Goal: Task Accomplishment & Management: Complete application form

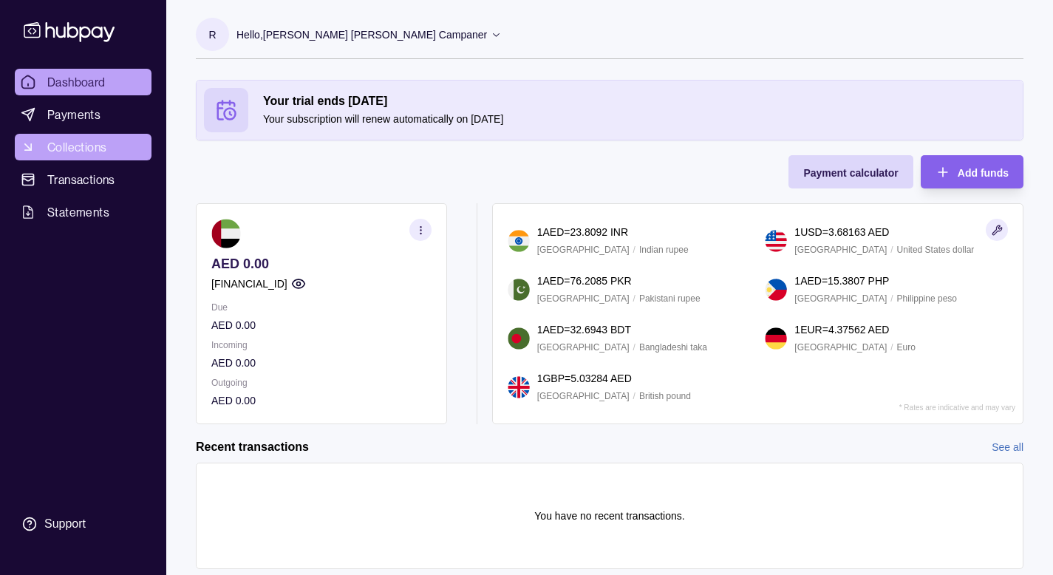
click at [75, 156] on link "Collections" at bounding box center [83, 147] width 137 height 27
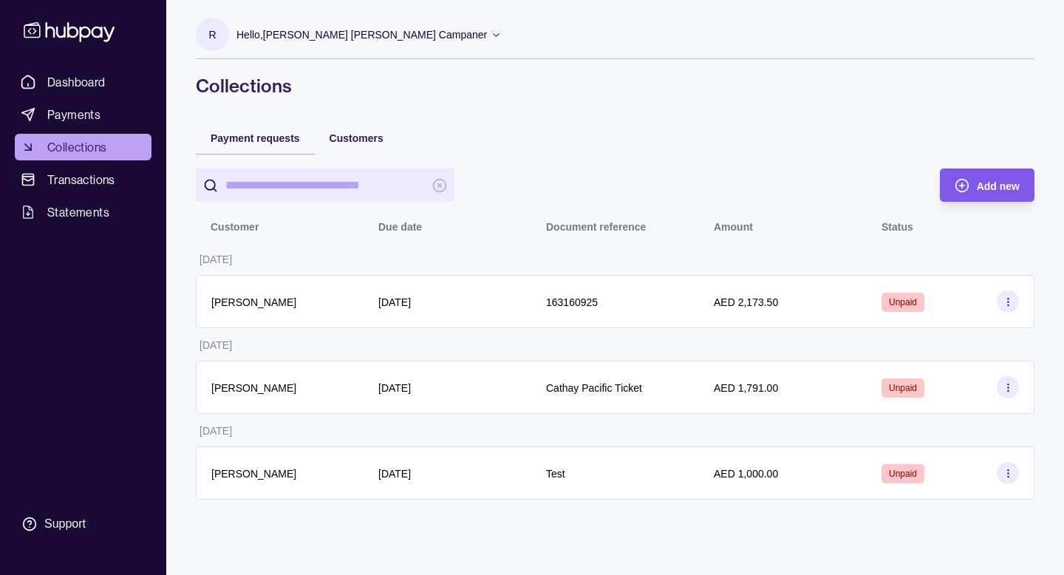
click at [1004, 183] on span "Add new" at bounding box center [998, 186] width 43 height 12
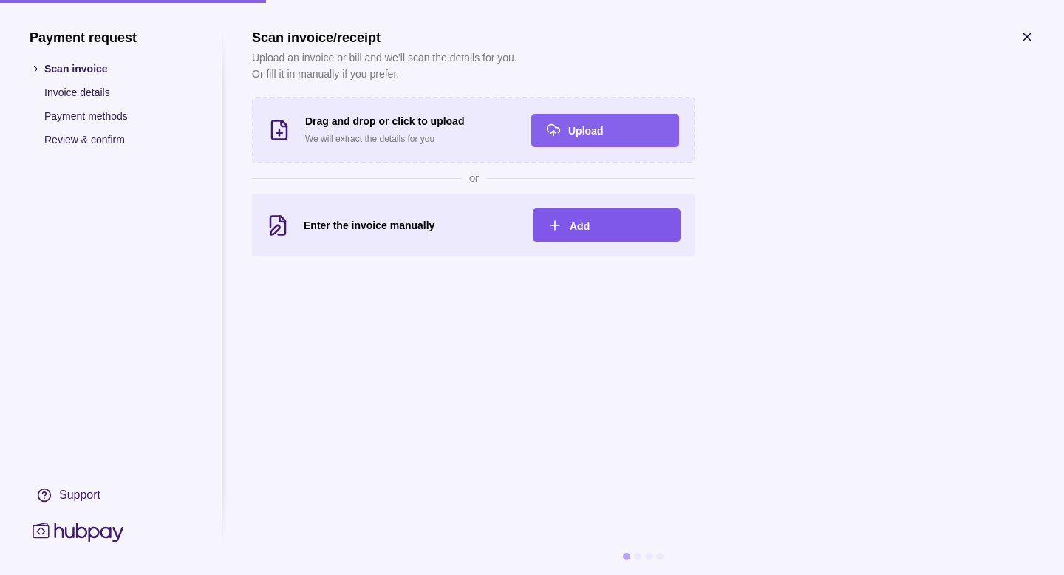
click at [601, 223] on div "Add" at bounding box center [618, 225] width 96 height 18
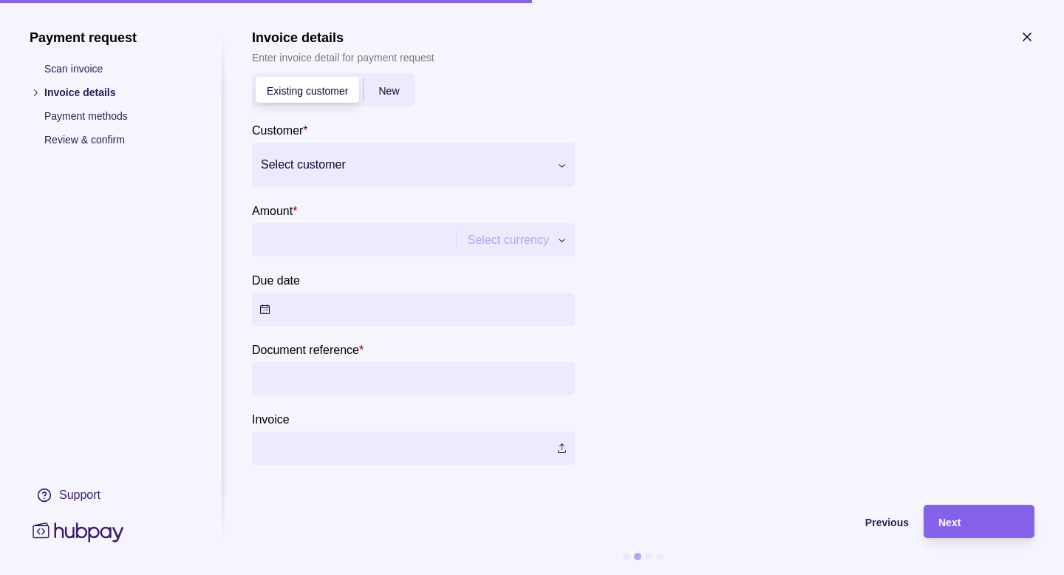
click at [457, 184] on div "Select customer" at bounding box center [413, 165] width 323 height 44
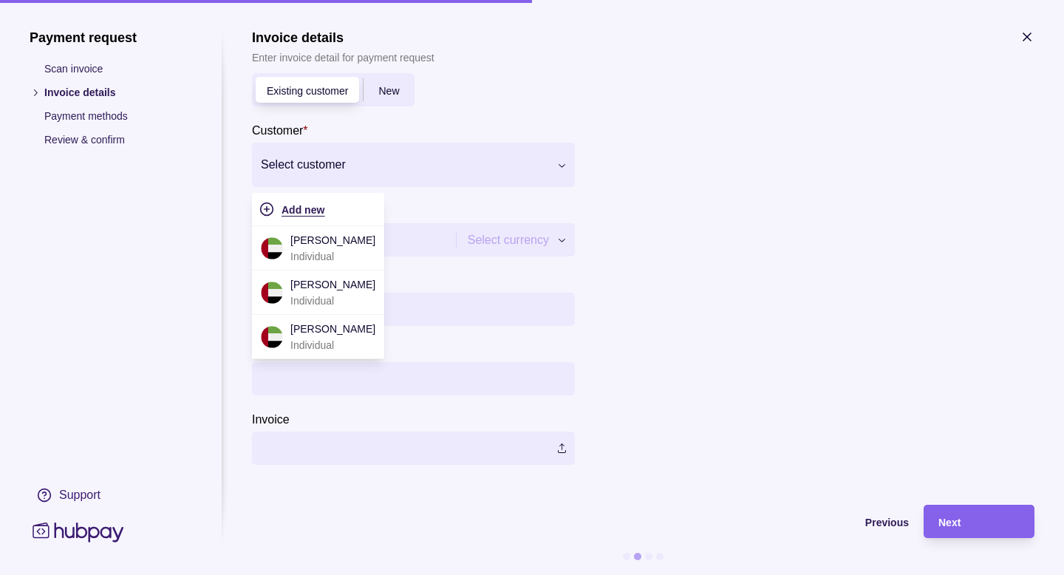
click at [326, 214] on div "Add new" at bounding box center [329, 209] width 95 height 18
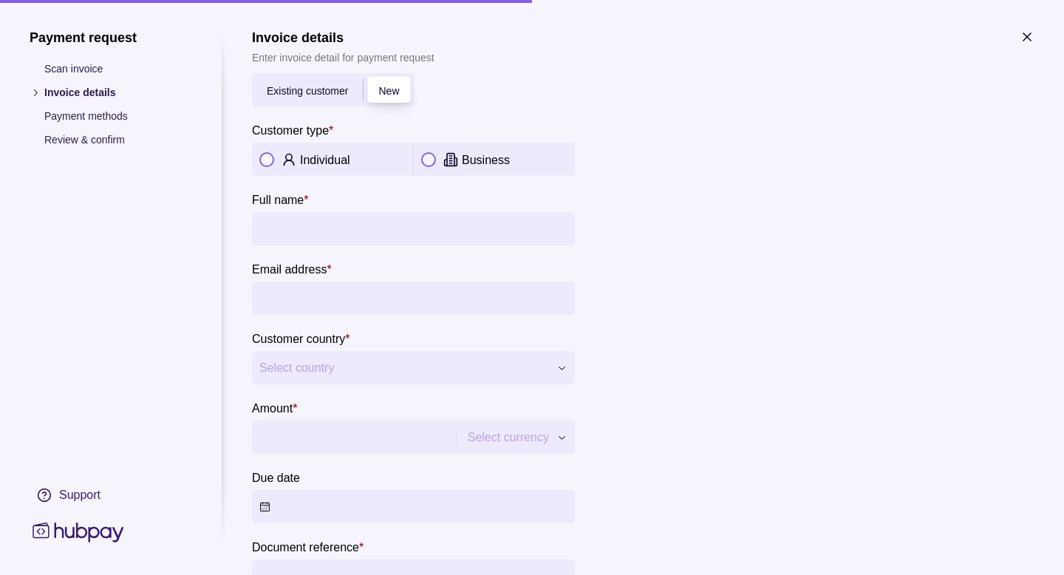
click at [334, 224] on input "Full name *" at bounding box center [413, 228] width 308 height 33
type input "**********"
click at [265, 163] on button "button" at bounding box center [266, 159] width 15 height 15
click at [301, 295] on input "Email address *" at bounding box center [413, 298] width 308 height 33
type input "**********"
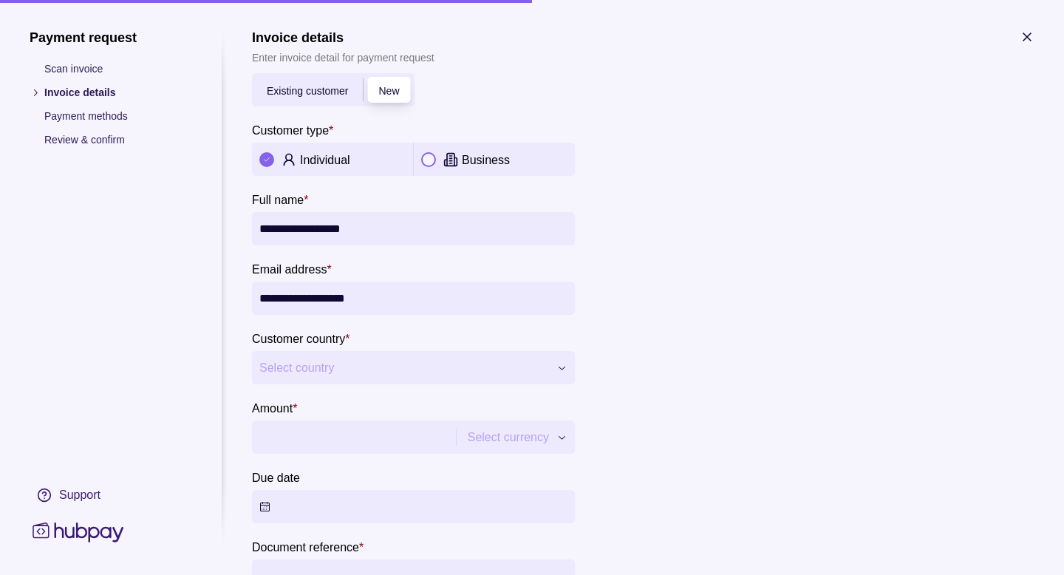
click at [299, 372] on span "Select country" at bounding box center [404, 368] width 290 height 18
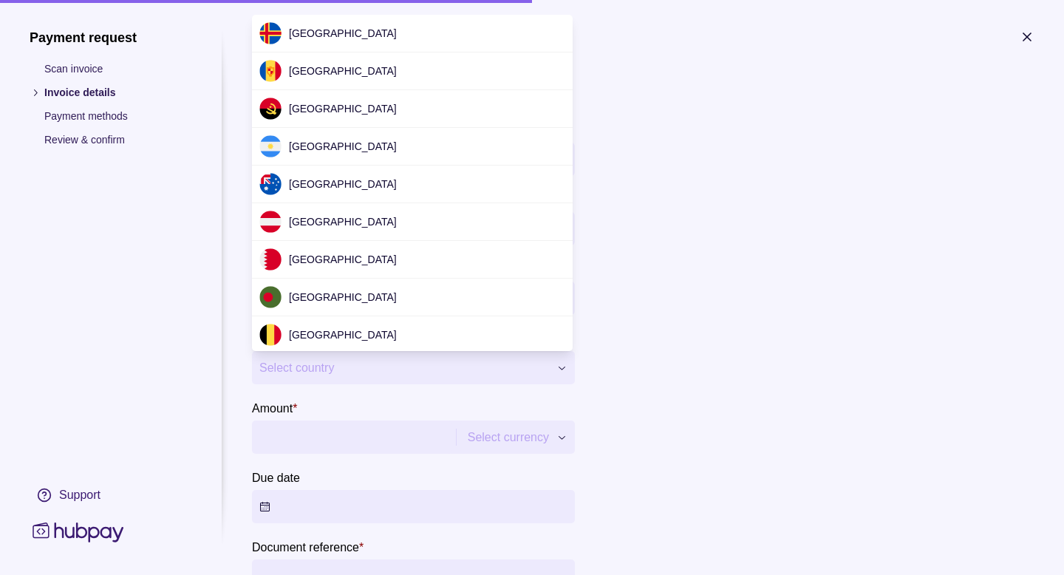
scroll to position [3205, 0]
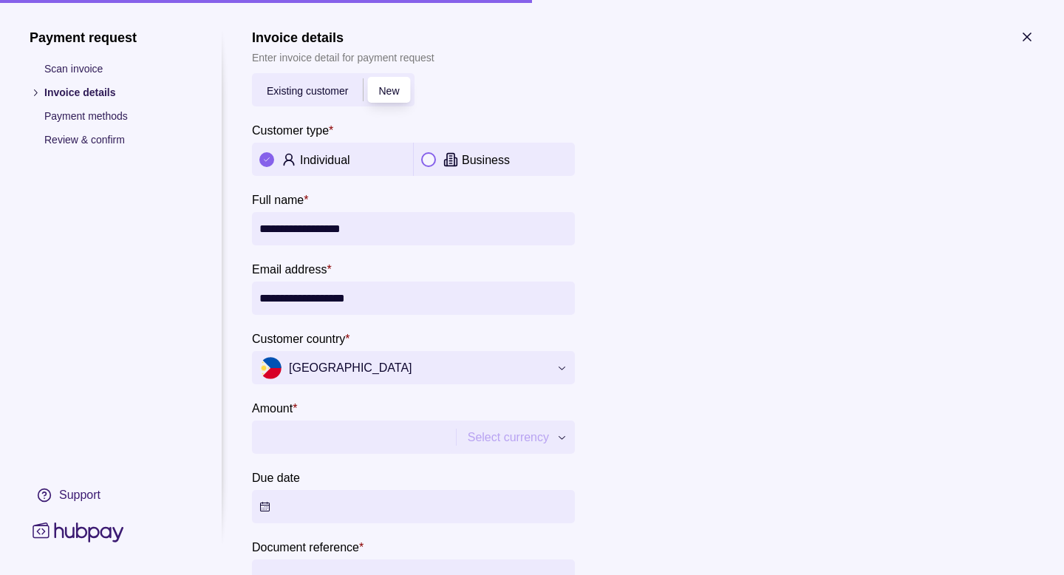
click at [307, 434] on input "Amount *" at bounding box center [351, 436] width 185 height 33
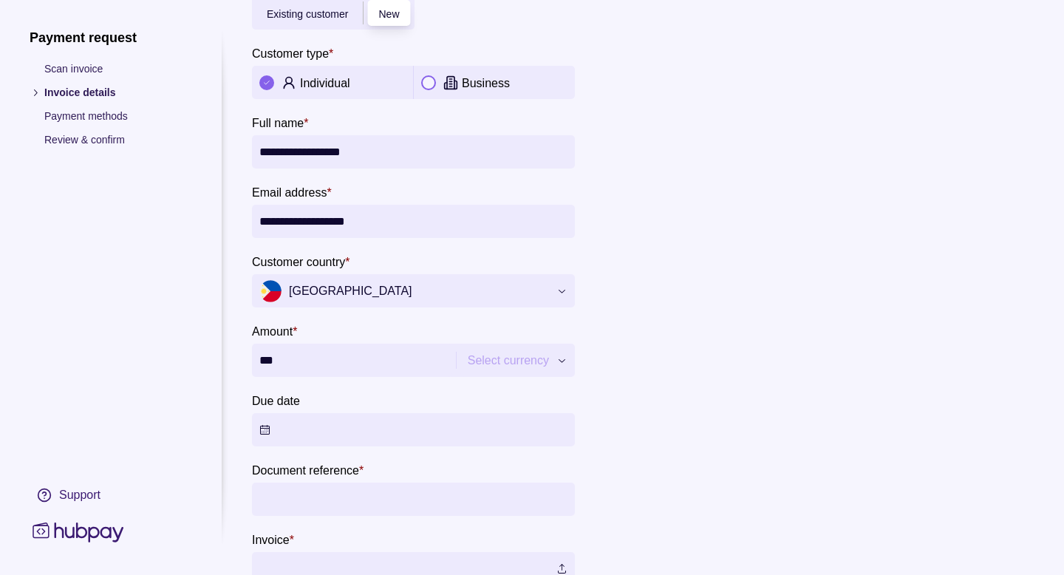
scroll to position [98, 0]
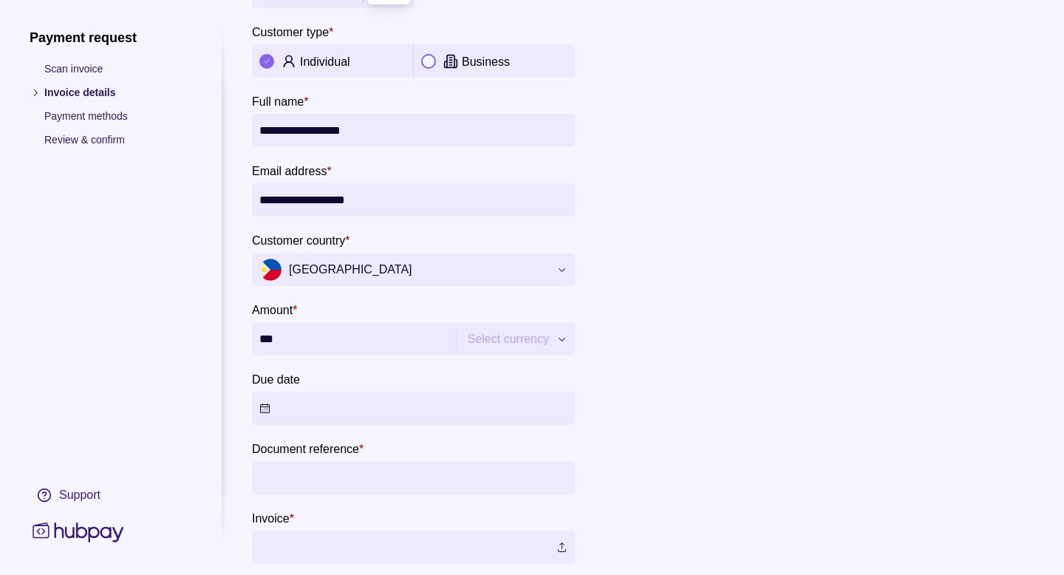
type input "***"
click at [318, 400] on button "Due date" at bounding box center [413, 408] width 323 height 33
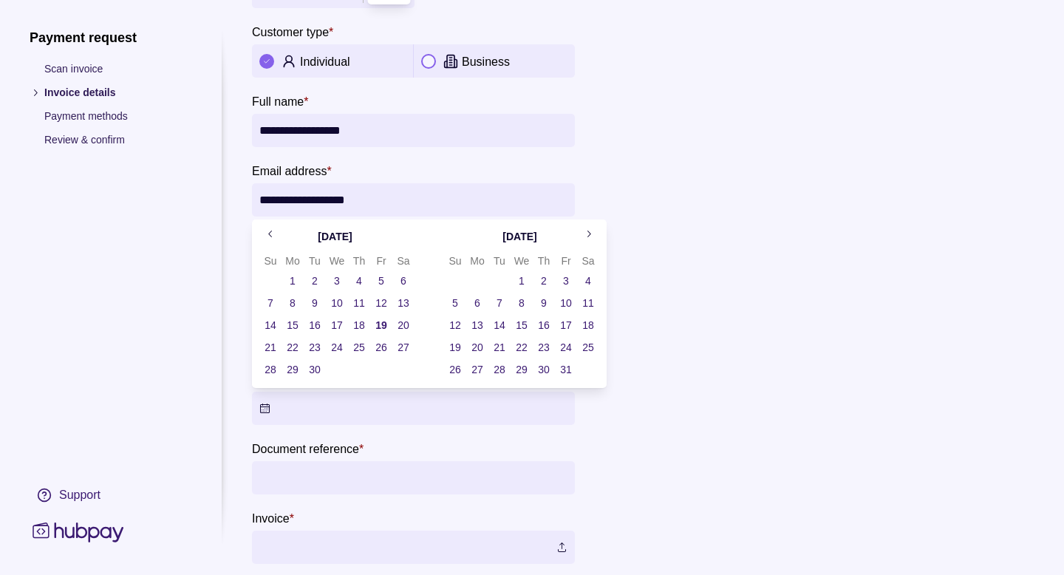
click at [383, 329] on button "19" at bounding box center [381, 325] width 21 height 21
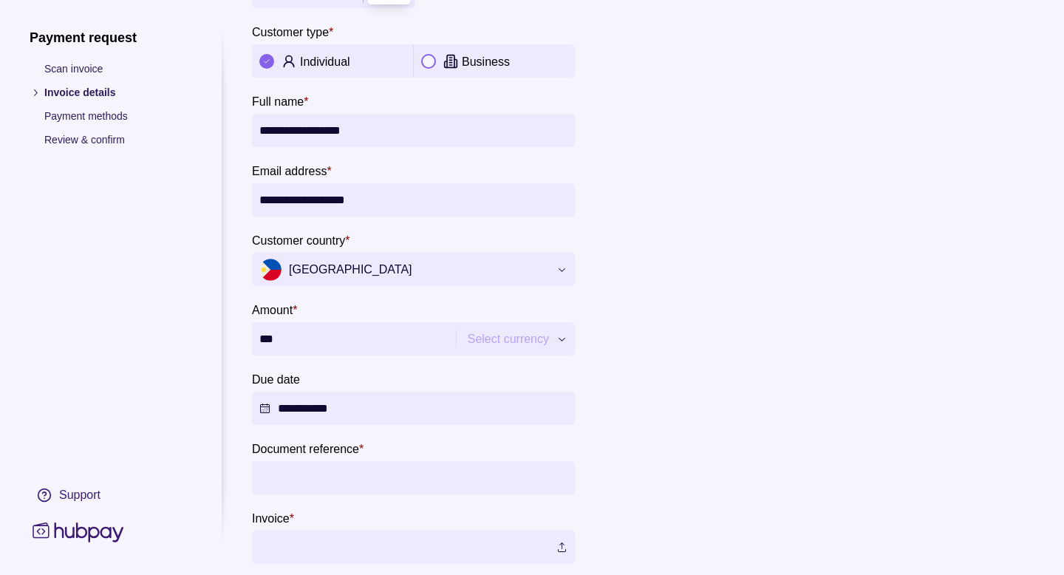
click at [355, 480] on input "Document reference *" at bounding box center [413, 477] width 308 height 33
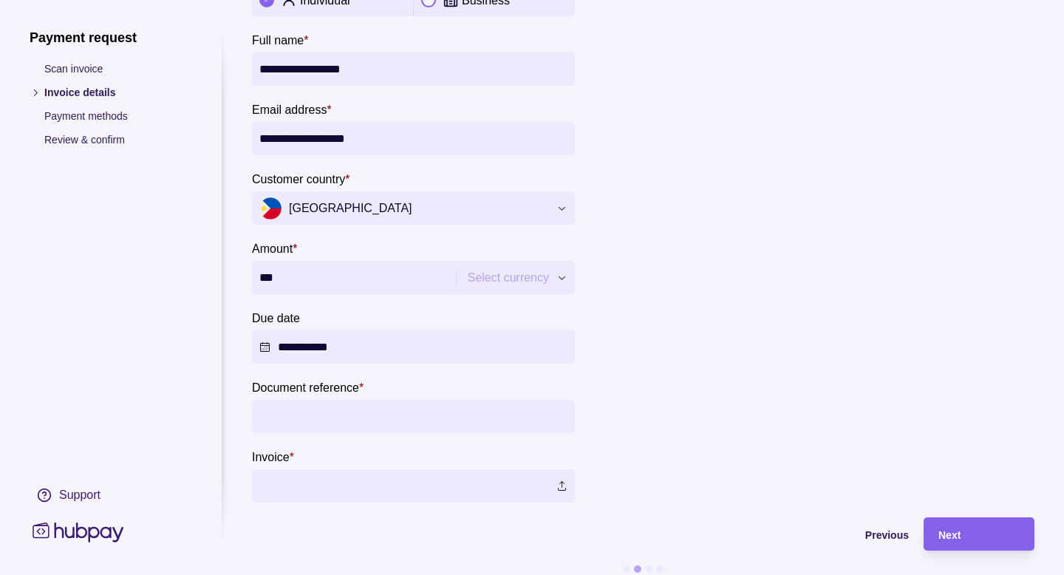
scroll to position [179, 0]
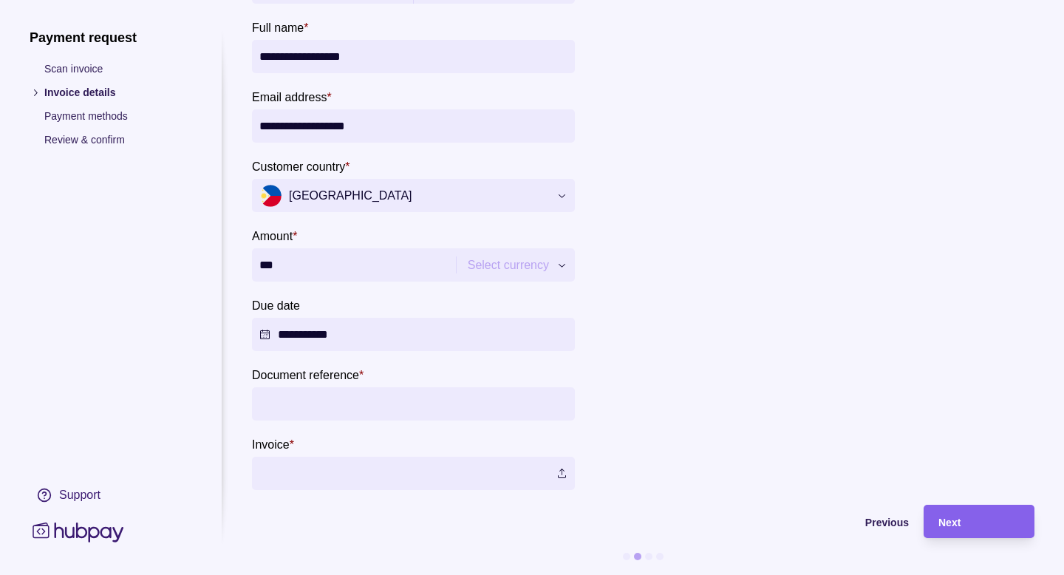
click at [347, 406] on input "Document reference *" at bounding box center [413, 403] width 308 height 33
type input "*********"
click at [316, 459] on label at bounding box center [413, 473] width 323 height 33
click at [409, 494] on section "**********" at bounding box center [643, 215] width 782 height 717
click at [414, 476] on label at bounding box center [413, 473] width 323 height 33
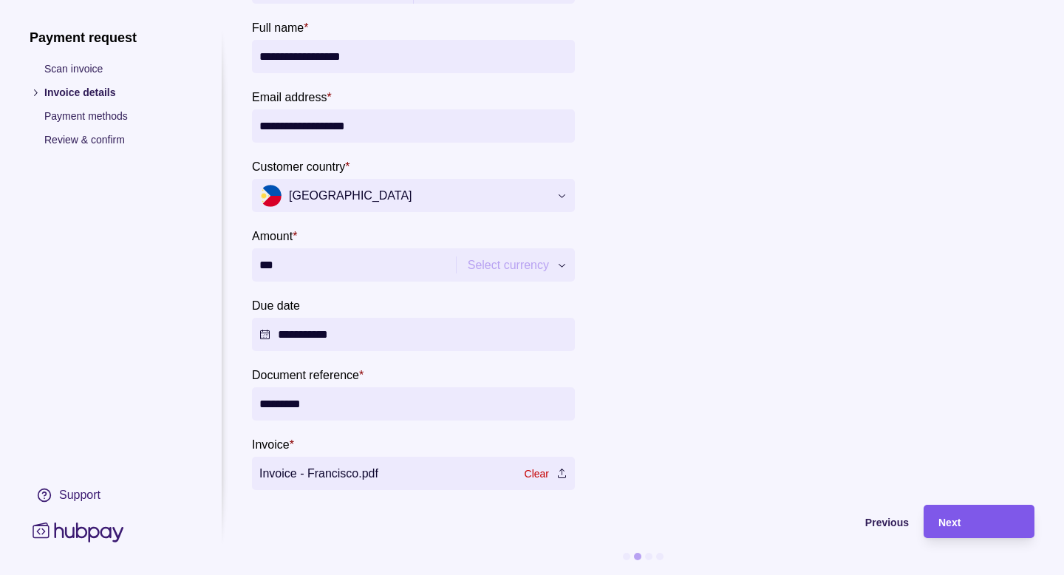
click at [964, 522] on div "Next" at bounding box center [978, 522] width 81 height 18
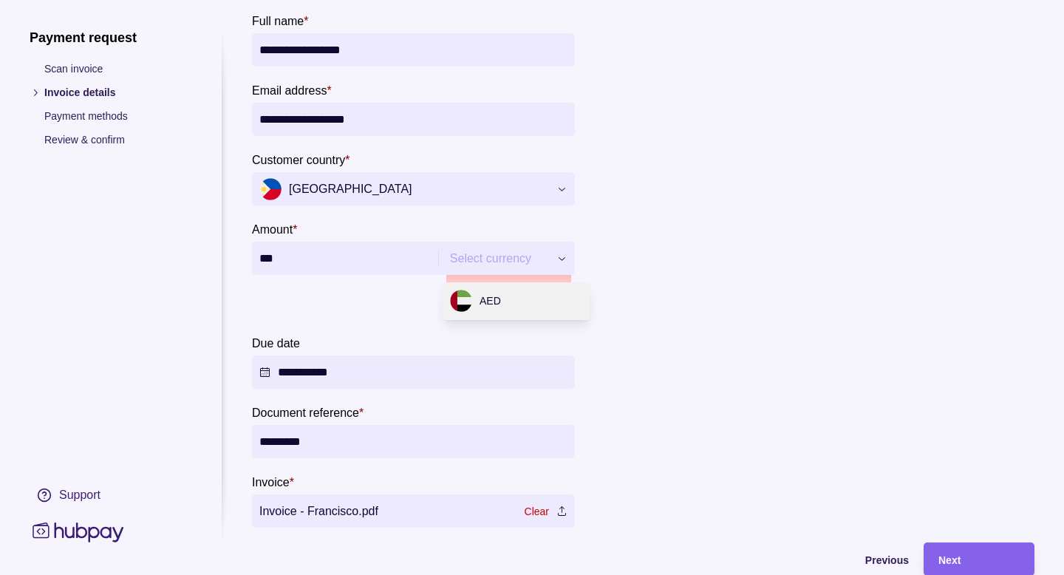
click at [569, 574] on div "**********" at bounding box center [532, 575] width 1064 height 0
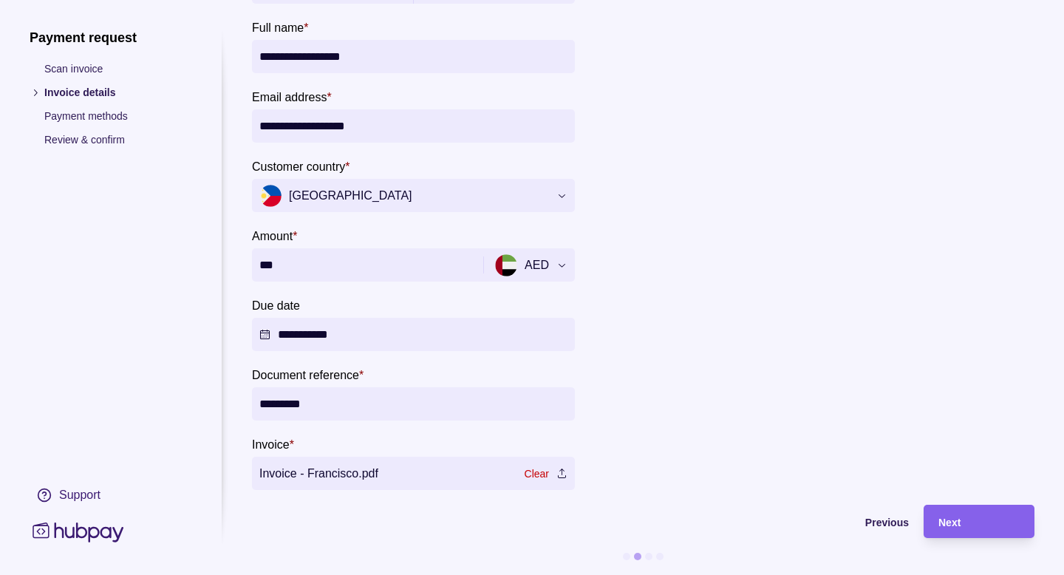
type input "******"
click at [955, 516] on span "Next" at bounding box center [949, 522] width 22 height 12
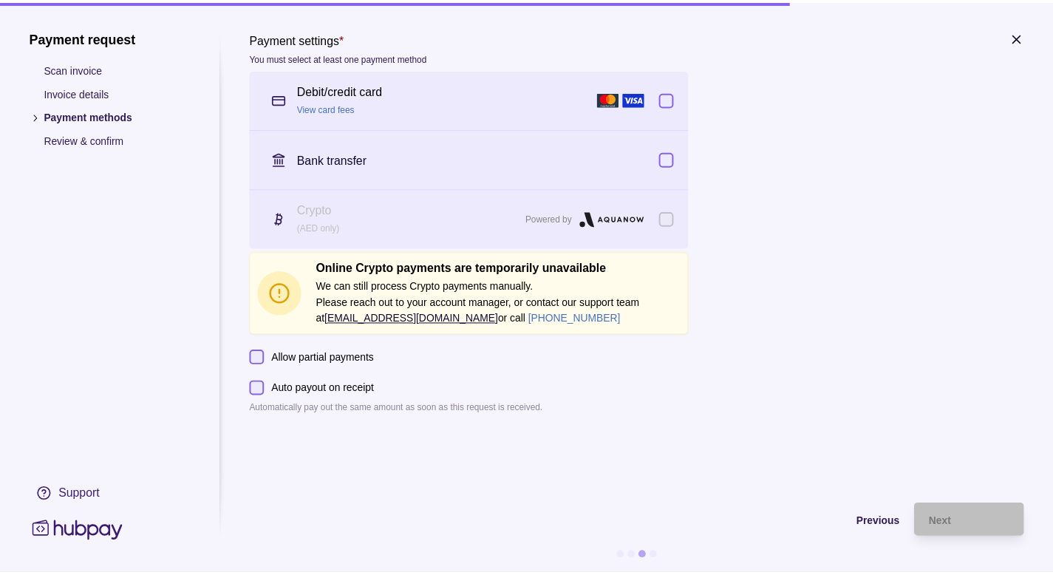
scroll to position [0, 0]
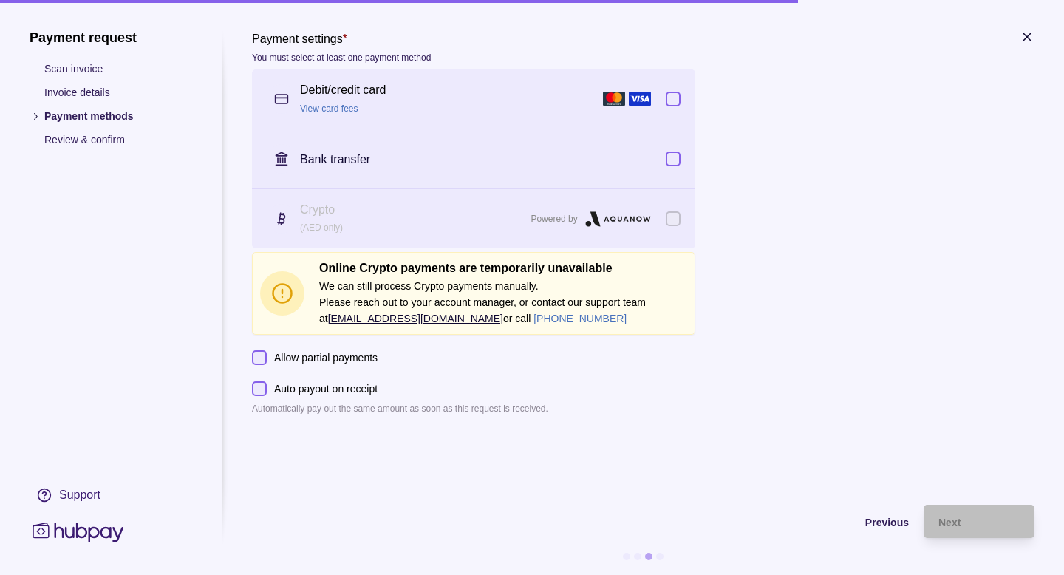
click at [674, 101] on button "button" at bounding box center [673, 99] width 15 height 15
click at [969, 521] on div "Next" at bounding box center [978, 522] width 81 height 18
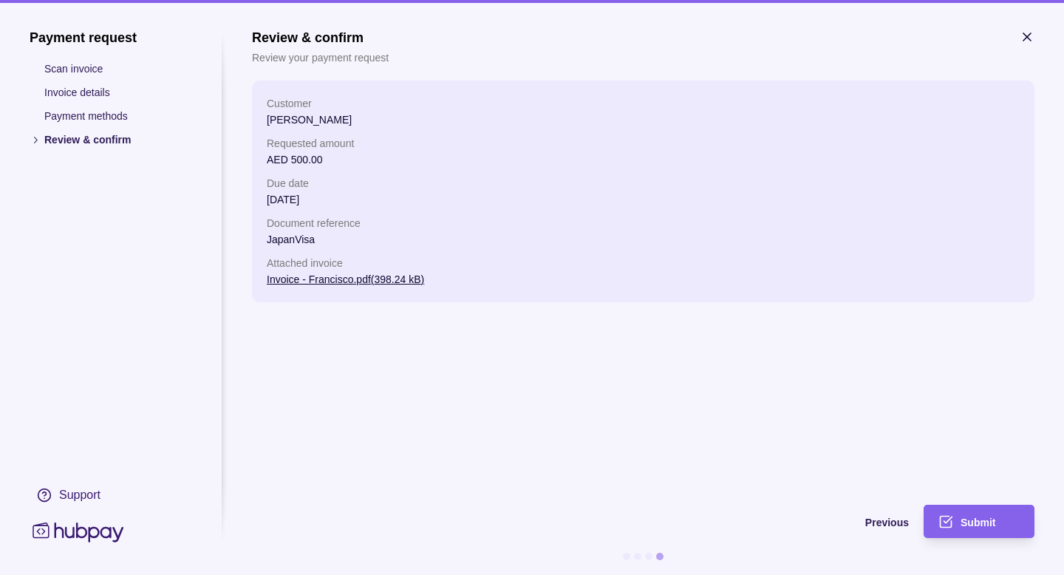
click at [969, 521] on span "Submit" at bounding box center [978, 522] width 35 height 12
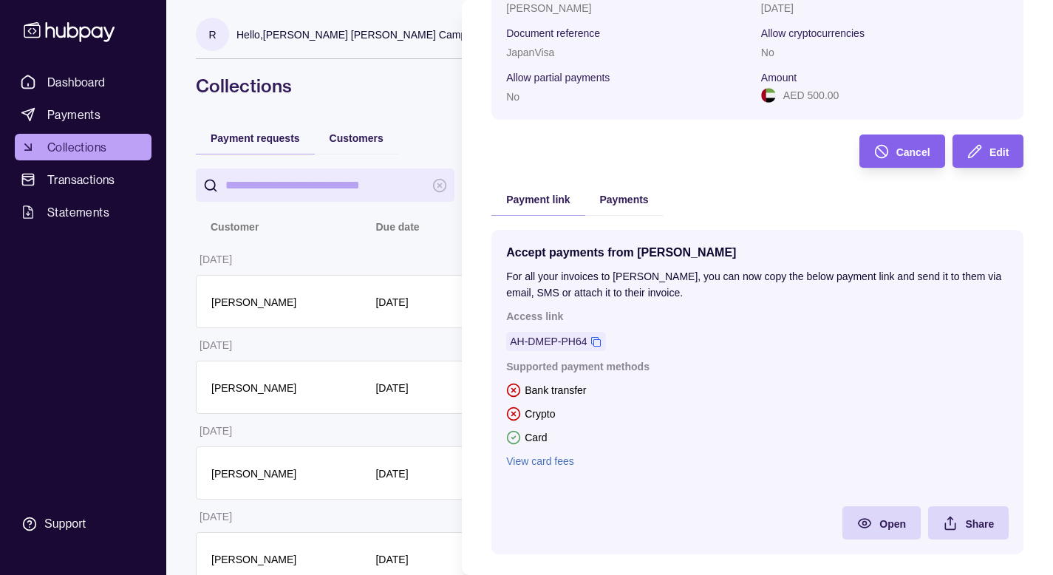
scroll to position [171, 0]
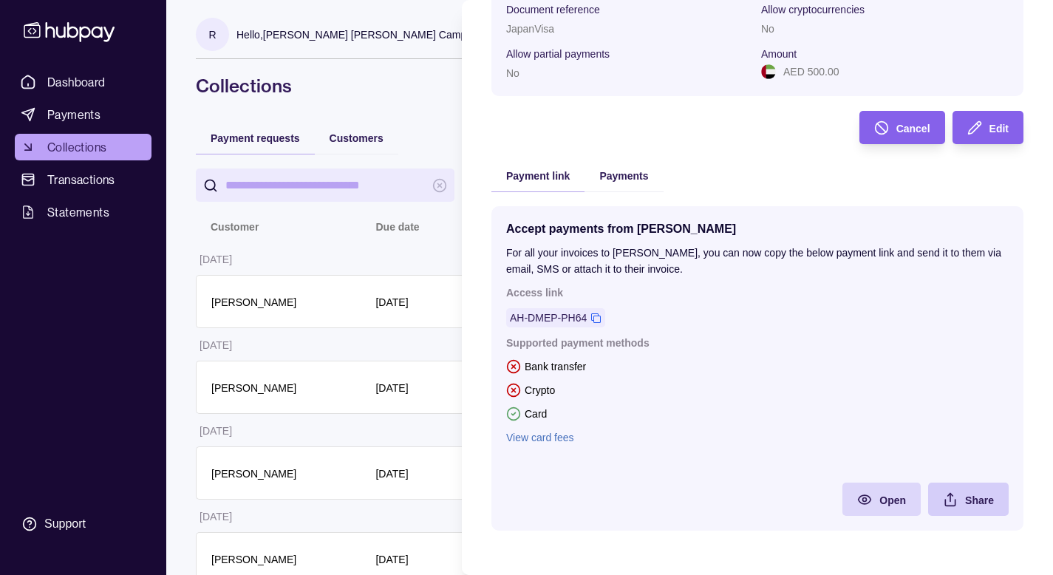
click at [965, 501] on span "Share" at bounding box center [979, 500] width 29 height 12
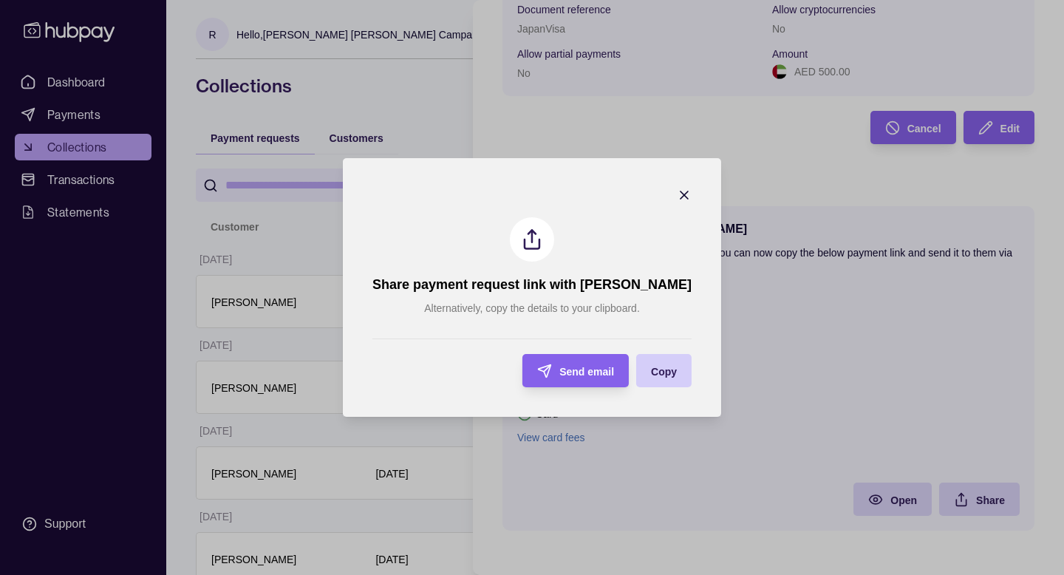
click at [658, 373] on span "Copy" at bounding box center [664, 372] width 26 height 12
click at [573, 378] on div "Send email" at bounding box center [586, 371] width 55 height 18
